Goal: Information Seeking & Learning: Learn about a topic

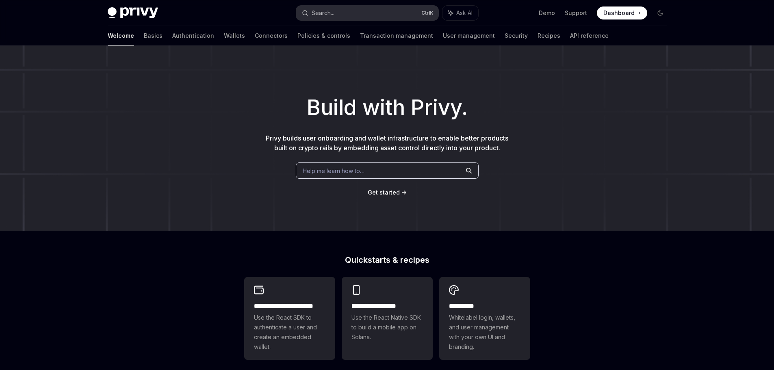
click at [355, 15] on button "Search... Ctrl K" at bounding box center [367, 13] width 142 height 15
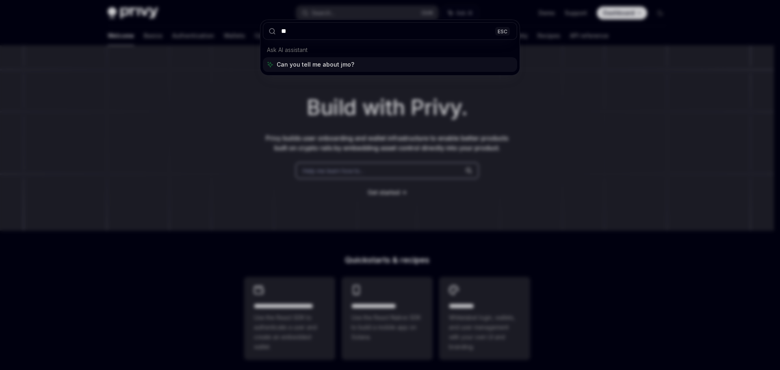
type input "*"
type input "******"
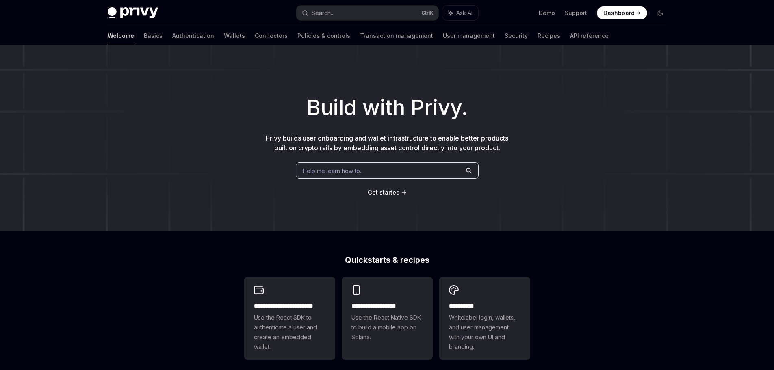
scroll to position [1093, 0]
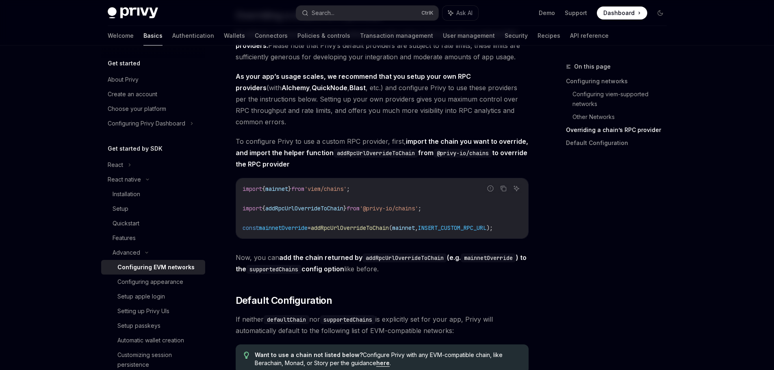
scroll to position [930, 0]
click at [359, 125] on span "As your app’s usage scales, we recommend that you setup your own RPC providers …" at bounding box center [382, 100] width 293 height 57
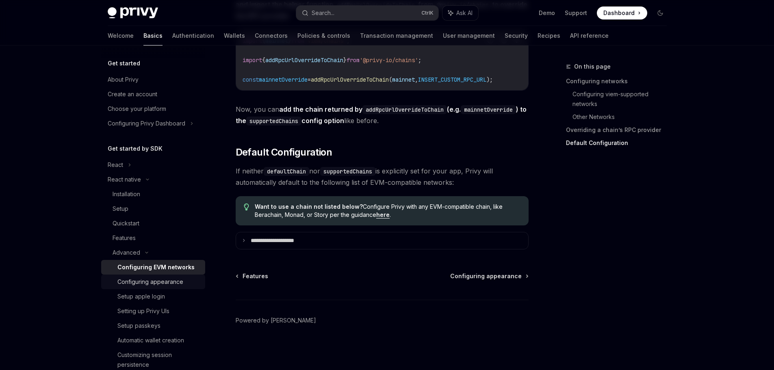
click at [174, 285] on div "Configuring appearance" at bounding box center [150, 282] width 66 height 10
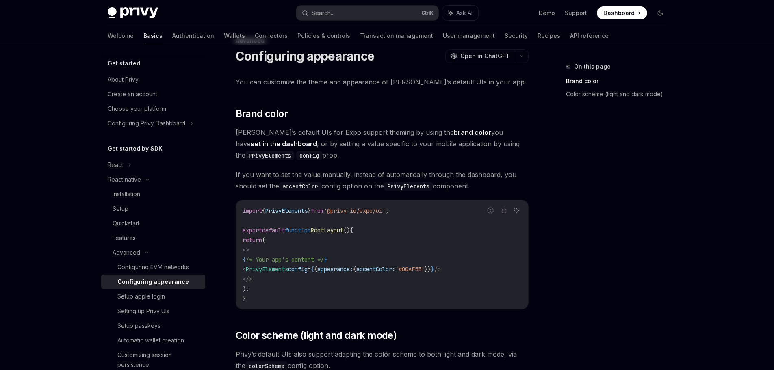
scroll to position [41, 0]
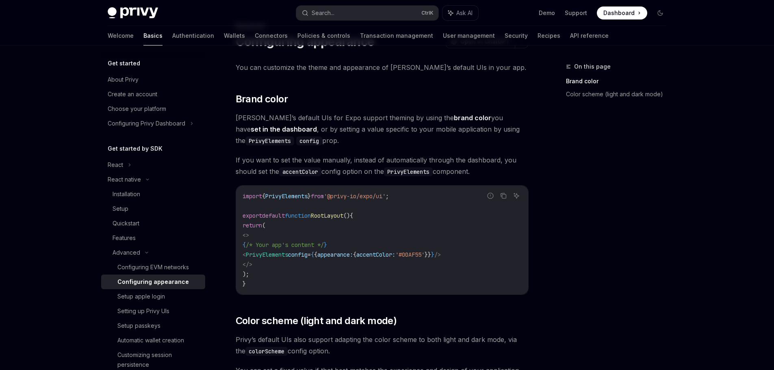
click at [41, 176] on div "Privy Docs home page Search... Ctrl K Ask AI Demo Support Dashboard Dashboard S…" at bounding box center [387, 312] width 774 height 707
click at [43, 155] on div "Privy Docs home page Search... Ctrl K Ask AI Demo Support Dashboard Dashboard S…" at bounding box center [387, 312] width 774 height 707
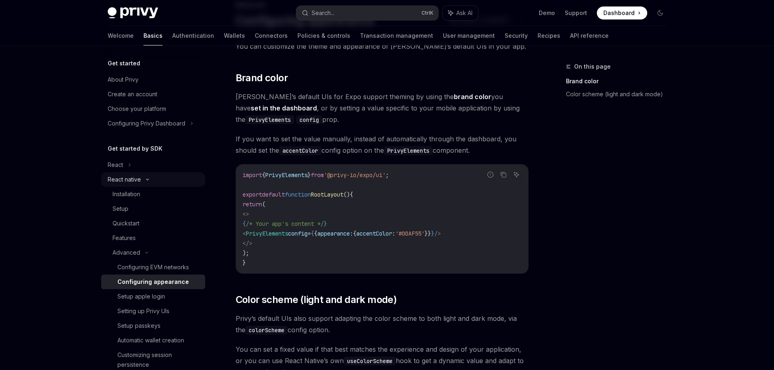
scroll to position [81, 0]
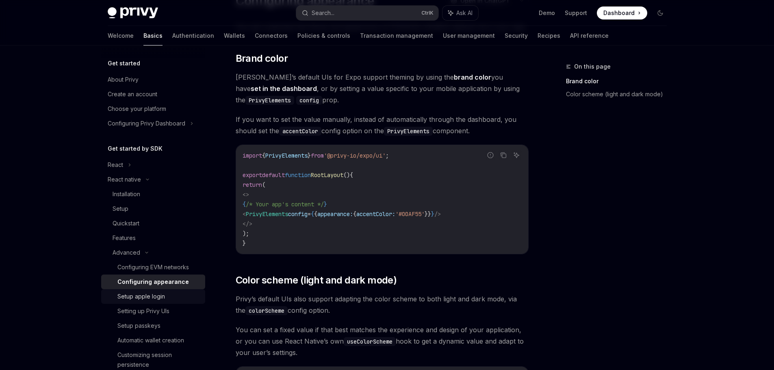
click at [142, 294] on div "Setup apple login" at bounding box center [141, 297] width 48 height 10
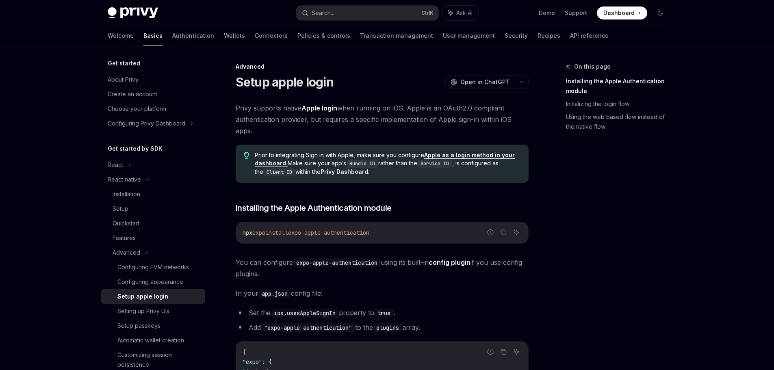
drag, startPoint x: 36, startPoint y: 185, endPoint x: 273, endPoint y: 182, distance: 237.6
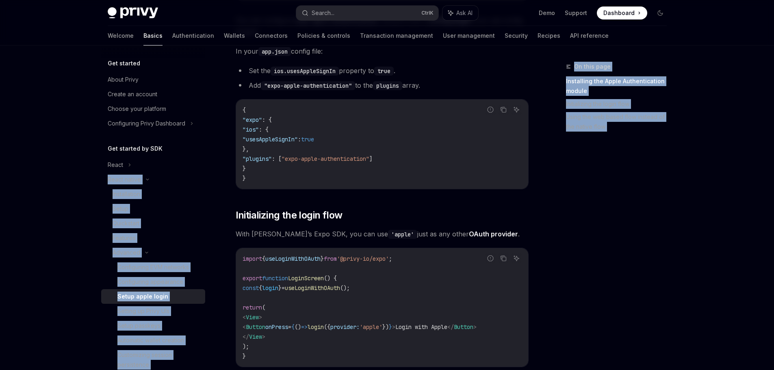
scroll to position [244, 0]
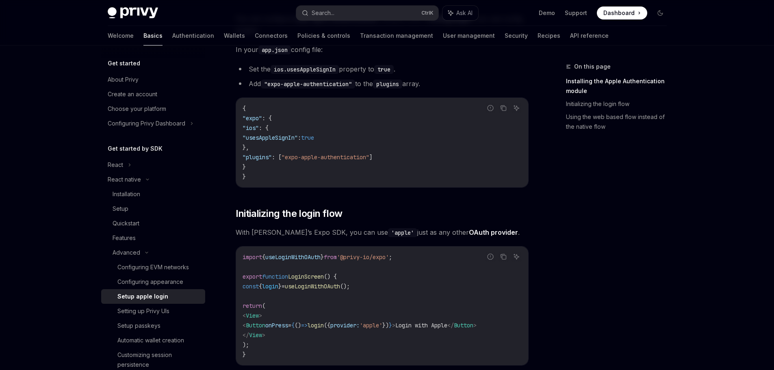
click at [334, 177] on code "{ "expo" : { "ios" : { "usesAppleSignIn" : true }, "plugins" : [ "expo-apple-au…" at bounding box center [381, 143] width 279 height 78
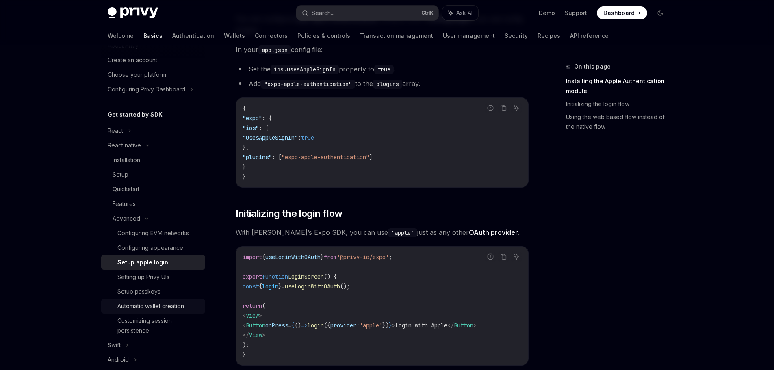
scroll to position [81, 0]
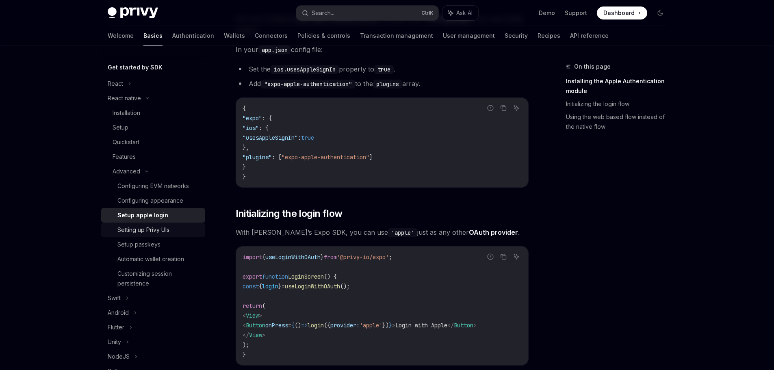
click at [154, 229] on div "Setting up Privy UIs" at bounding box center [143, 230] width 52 height 10
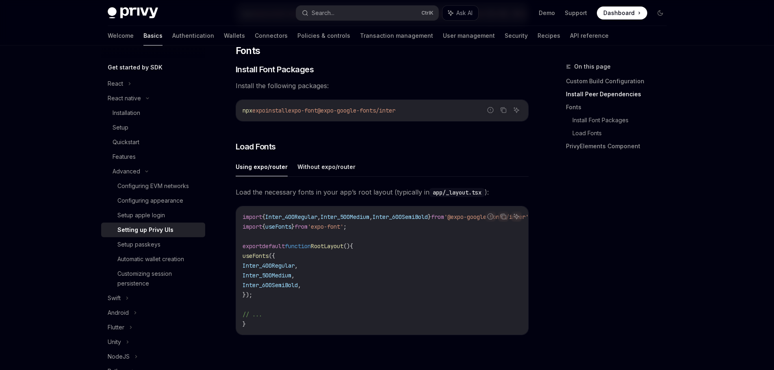
scroll to position [325, 0]
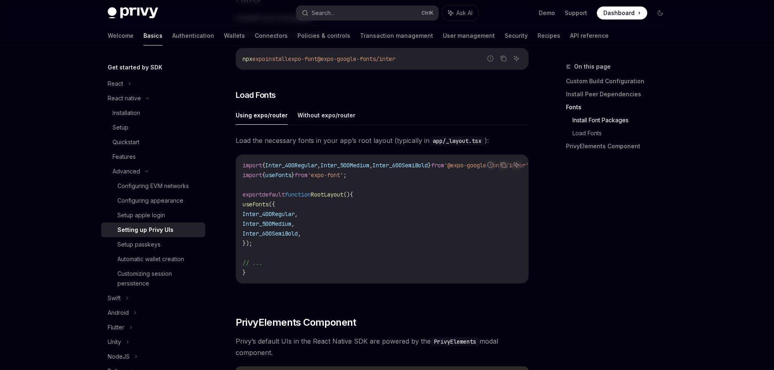
drag, startPoint x: 431, startPoint y: 217, endPoint x: 367, endPoint y: 217, distance: 64.2
click at [402, 217] on code "import { Inter_400Regular , Inter_500Medium , Inter_600SemiBold } from '@expo-g…" at bounding box center [396, 218] width 309 height 117
click at [122, 249] on div "Setup passkeys" at bounding box center [138, 245] width 43 height 10
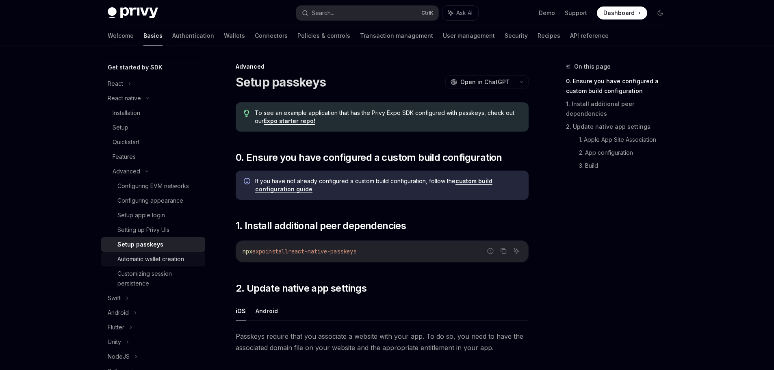
click at [145, 259] on div "Automatic wallet creation" at bounding box center [150, 259] width 67 height 10
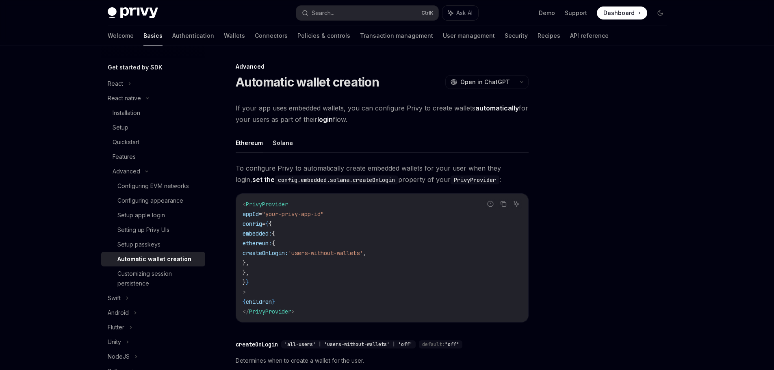
click at [338, 261] on code "< PrivyProvider appId = "your-privy-app-id" config = { { embedded: { ethereum: …" at bounding box center [381, 257] width 279 height 117
click at [151, 273] on div "Customizing session persistence" at bounding box center [158, 278] width 83 height 19
type textarea "*"
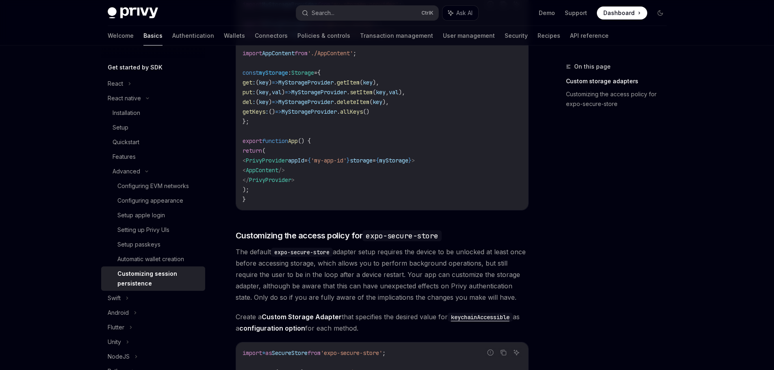
scroll to position [203, 0]
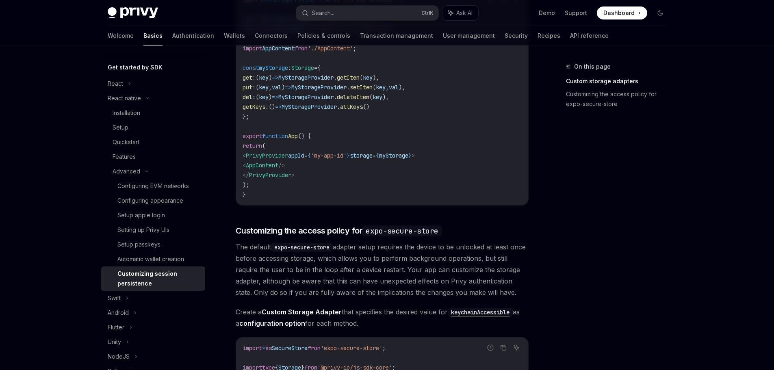
drag, startPoint x: 562, startPoint y: 242, endPoint x: 551, endPoint y: 243, distance: 11.0
click at [559, 242] on div "On this page Custom storage adapters Customizing the access policy for expo-sec…" at bounding box center [610, 216] width 123 height 308
click at [561, 228] on div "On this page Custom storage adapters Customizing the access policy for expo-sec…" at bounding box center [610, 216] width 123 height 308
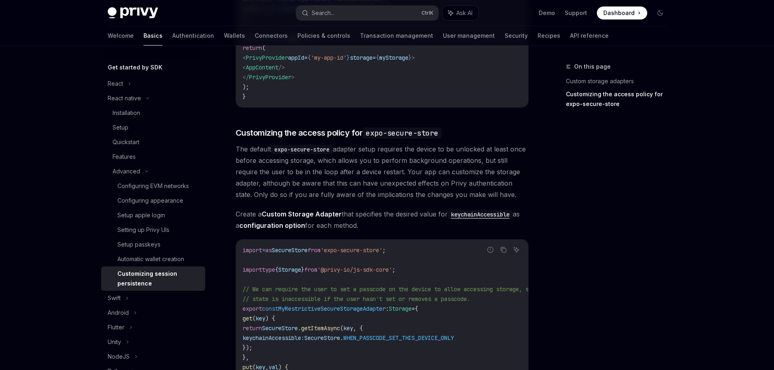
scroll to position [406, 0]
